Goal: Use online tool/utility: Utilize a website feature to perform a specific function

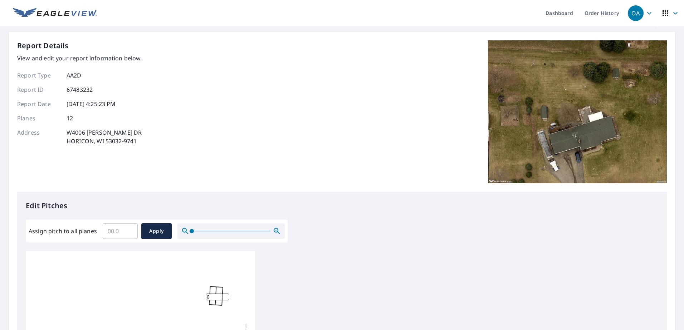
click at [121, 234] on input "Assign pitch to all planes" at bounding box center [120, 231] width 35 height 20
type input "4"
click at [142, 228] on button "Apply" at bounding box center [156, 232] width 30 height 16
type input "4"
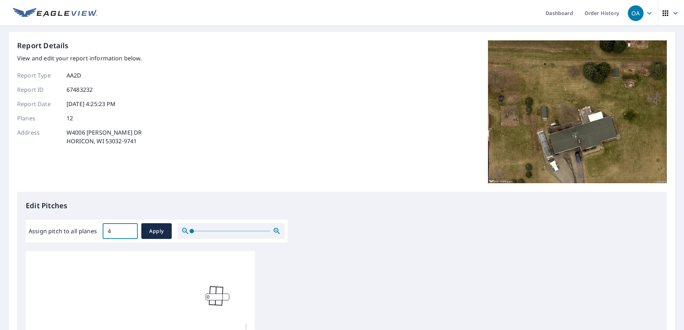
type input "4"
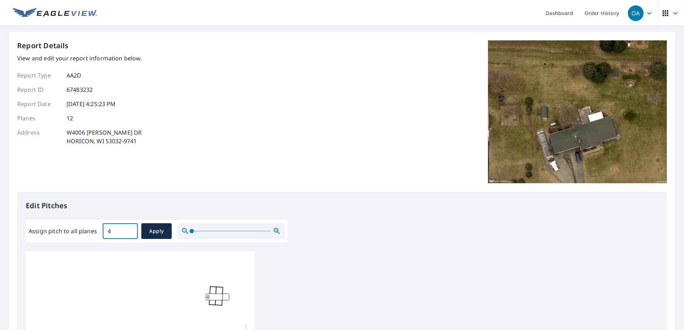
type input "4"
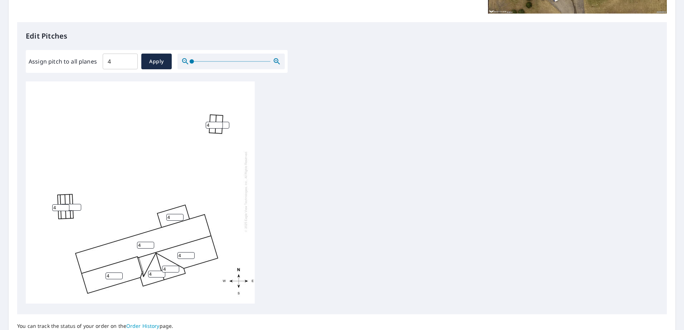
scroll to position [179, 0]
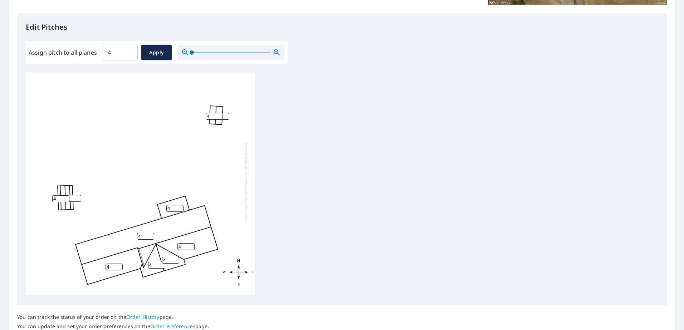
click at [57, 196] on input "4" at bounding box center [60, 199] width 17 height 7
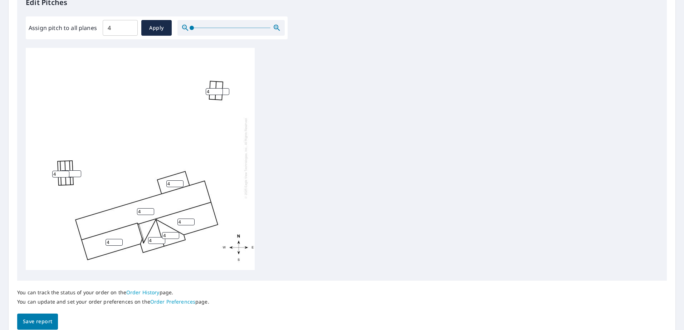
scroll to position [236, 0]
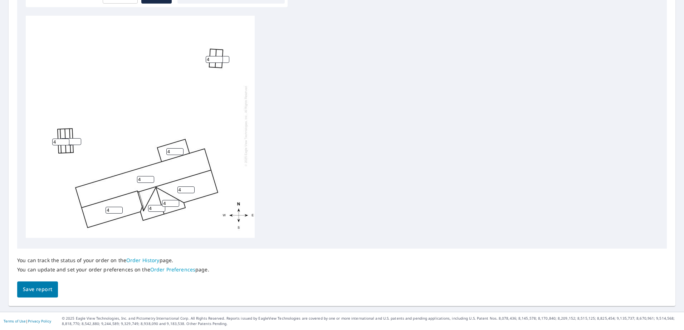
click at [173, 148] on input "4" at bounding box center [174, 151] width 17 height 7
type input "1"
click at [264, 163] on div "4 4 4 1 4 4 4 4 4 4 4 4" at bounding box center [342, 128] width 632 height 225
click at [37, 291] on span "Save report" at bounding box center [37, 289] width 29 height 9
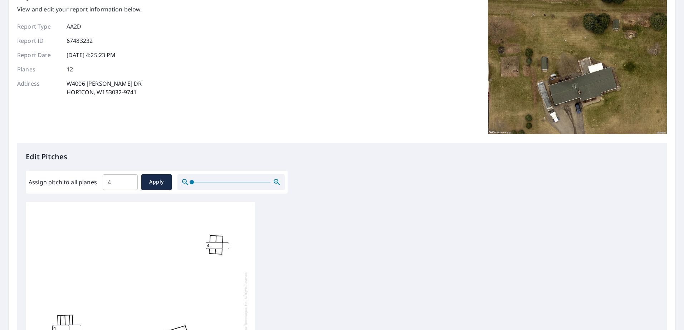
scroll to position [0, 0]
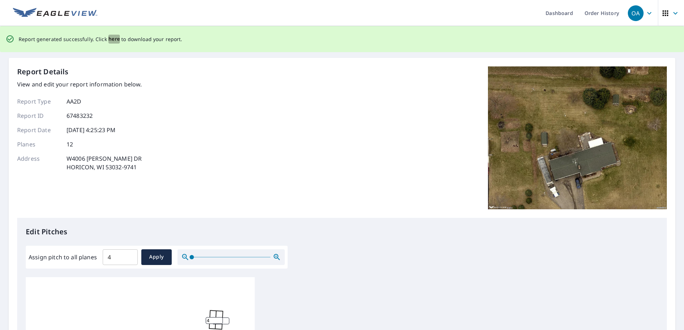
click at [113, 39] on span "here" at bounding box center [114, 39] width 12 height 9
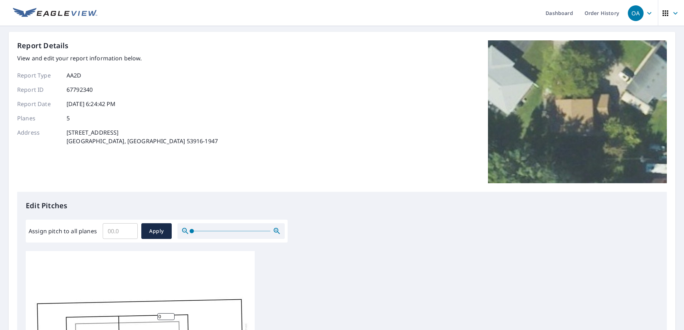
click at [110, 228] on input "Assign pitch to all planes" at bounding box center [120, 231] width 35 height 20
type input "4"
click at [169, 236] on button "Apply" at bounding box center [156, 232] width 30 height 16
type input "4"
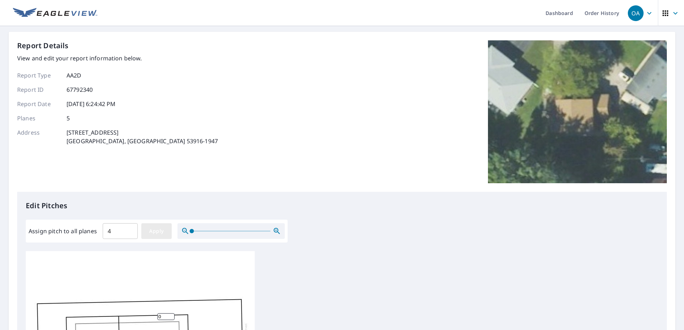
type input "4"
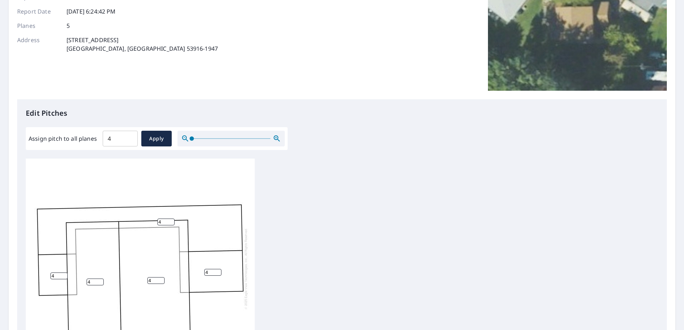
scroll to position [8, 0]
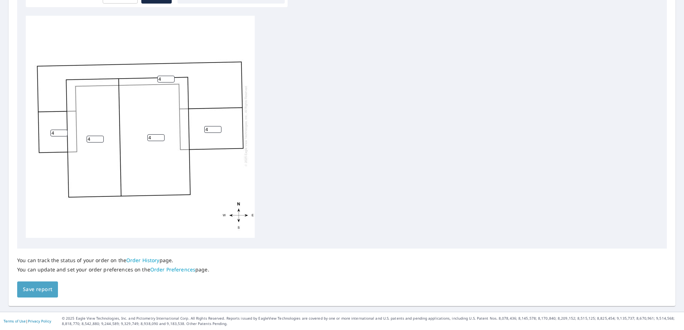
click at [46, 289] on span "Save report" at bounding box center [37, 289] width 29 height 9
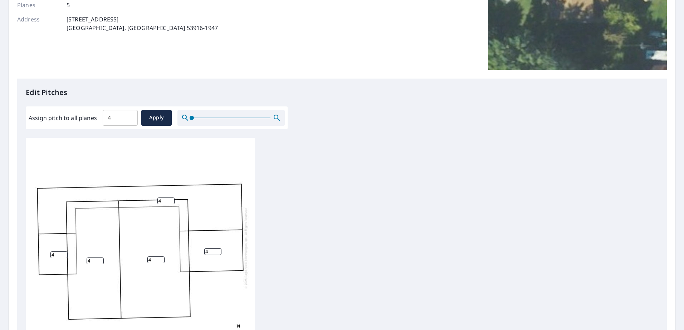
scroll to position [0, 0]
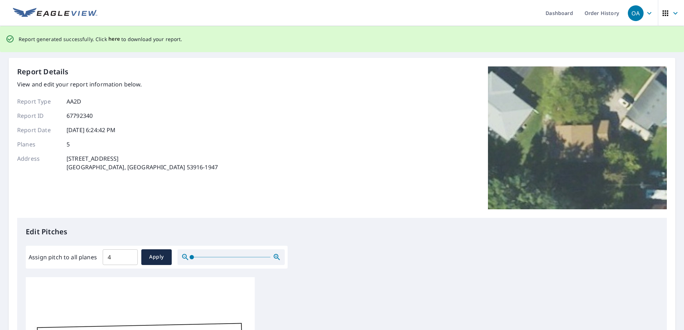
click at [112, 41] on span "here" at bounding box center [114, 39] width 12 height 9
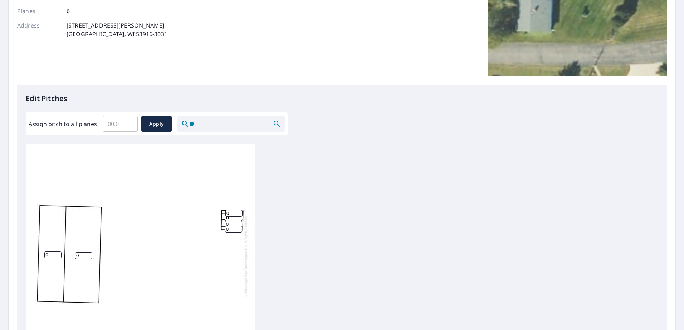
scroll to position [143, 0]
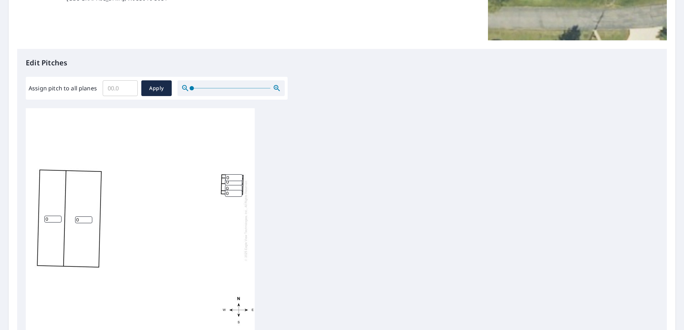
click at [50, 218] on input "0" at bounding box center [52, 219] width 17 height 7
click at [114, 87] on input "Assign pitch to all planes" at bounding box center [120, 88] width 35 height 20
type input "4"
click at [157, 88] on span "Apply" at bounding box center [156, 88] width 19 height 9
type input "4"
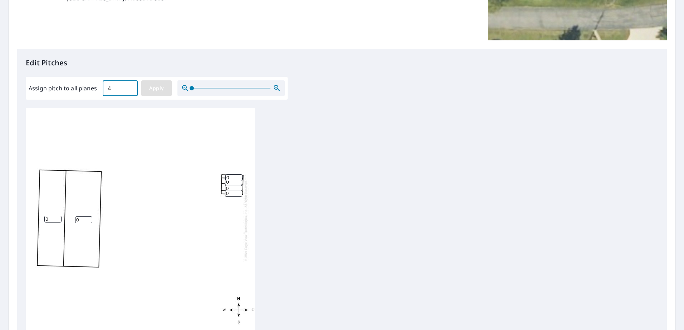
type input "4"
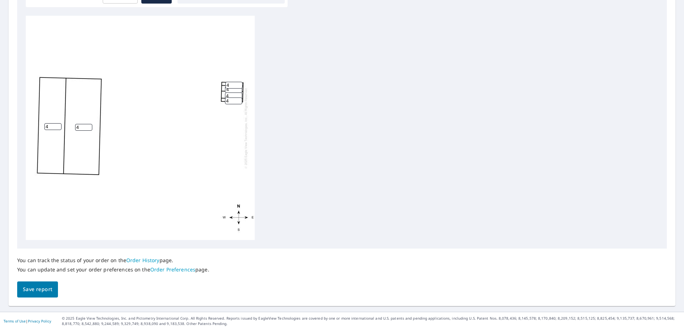
scroll to position [8, 0]
click at [230, 95] on input "4" at bounding box center [233, 98] width 17 height 7
type input "14"
click at [229, 80] on input "4" at bounding box center [233, 83] width 17 height 7
type input "12"
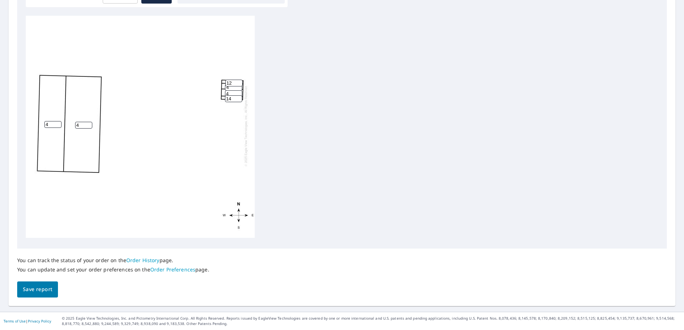
click at [231, 84] on input "4" at bounding box center [233, 87] width 17 height 7
type input "2"
click at [229, 90] on input "4" at bounding box center [233, 93] width 17 height 7
type input "2"
click at [170, 94] on div "4 4 2 2 12 14" at bounding box center [140, 126] width 229 height 225
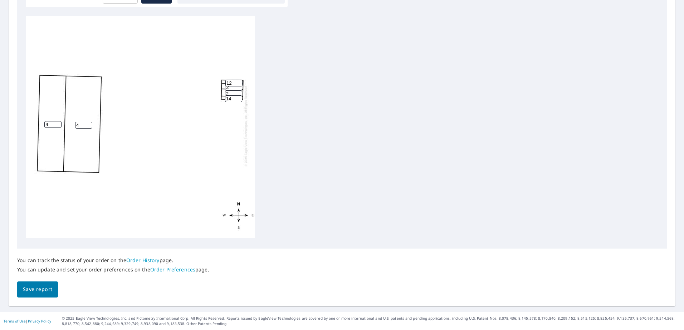
click at [231, 80] on input "12" at bounding box center [233, 83] width 17 height 7
type input "14"
drag, startPoint x: 174, startPoint y: 102, endPoint x: 185, endPoint y: 99, distance: 11.8
click at [176, 102] on div "4 4 2 2 14 14" at bounding box center [140, 126] width 229 height 225
click at [38, 291] on span "Save report" at bounding box center [37, 289] width 29 height 9
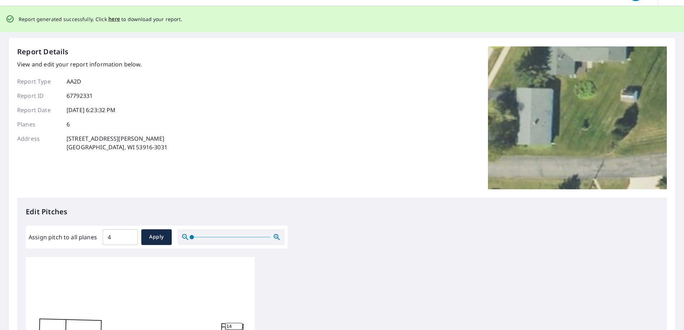
scroll to position [0, 0]
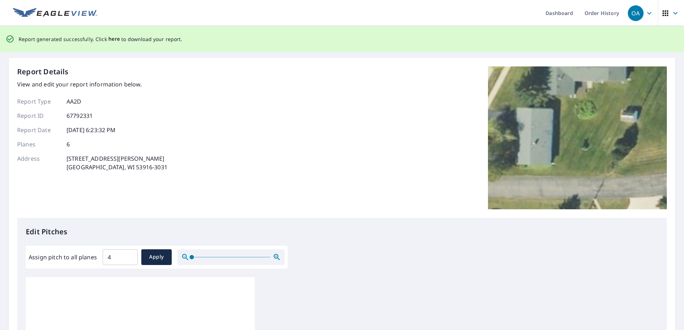
click at [112, 41] on span "here" at bounding box center [114, 39] width 12 height 9
